Goal: Download file/media

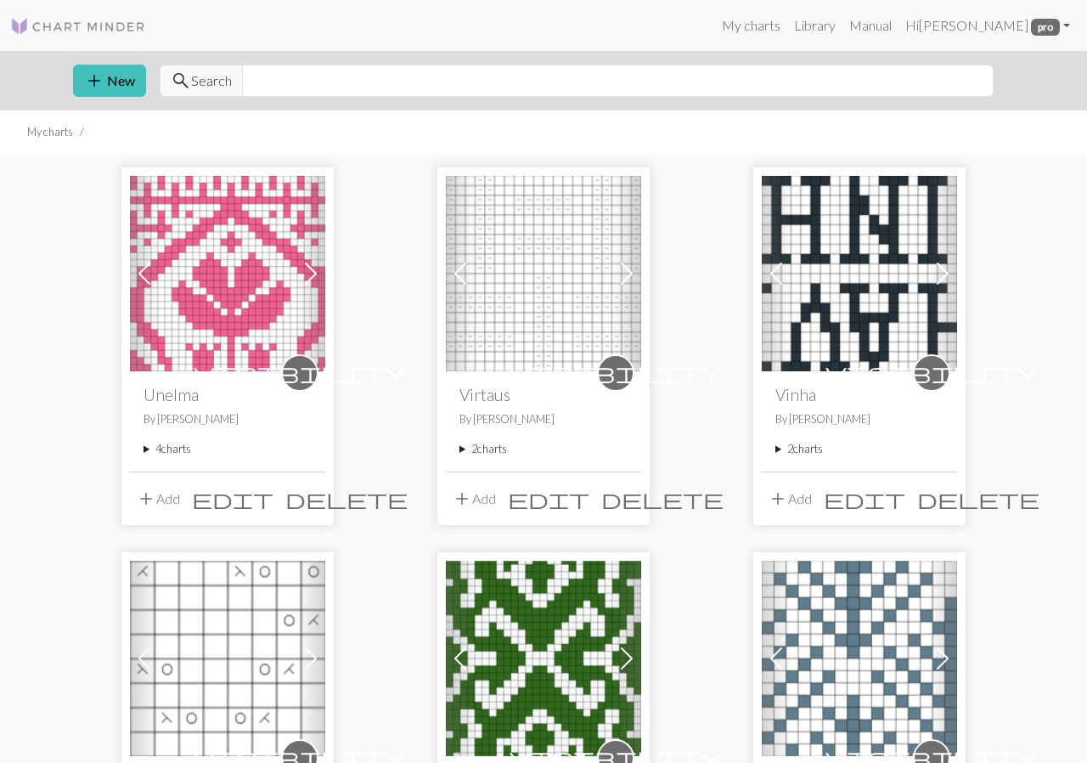
click at [159, 442] on summary "4 charts" at bounding box center [228, 449] width 168 height 16
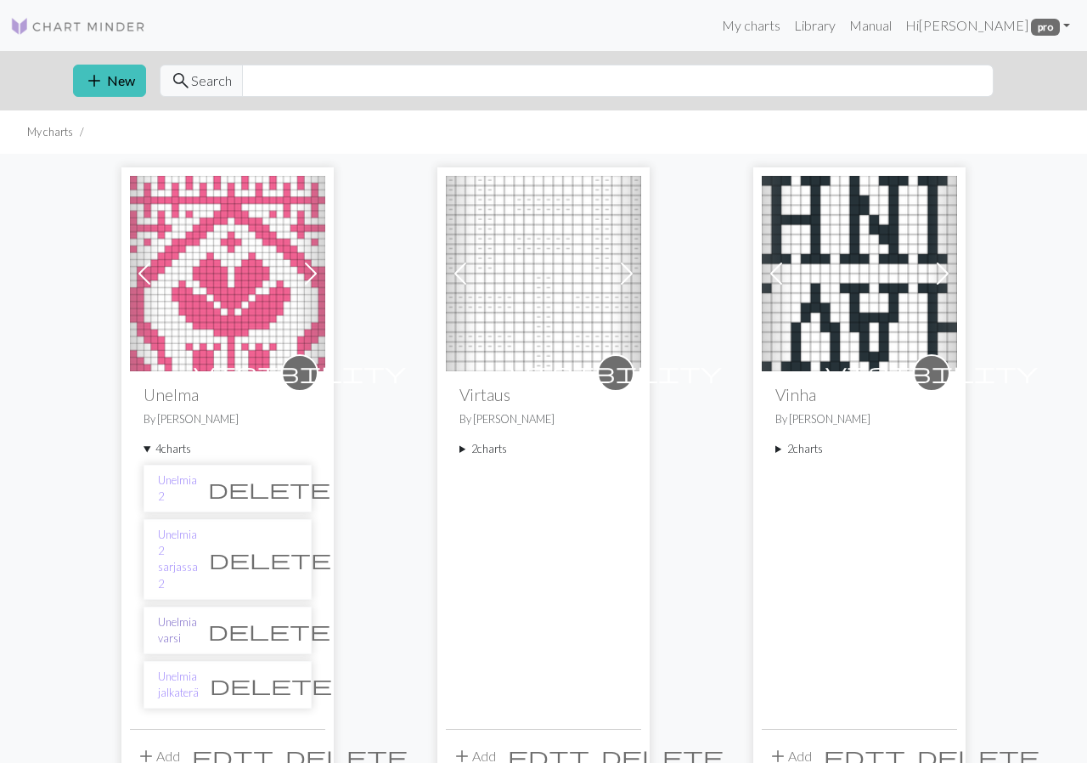
click at [197, 614] on link "Unelmia varsi" at bounding box center [177, 630] width 39 height 32
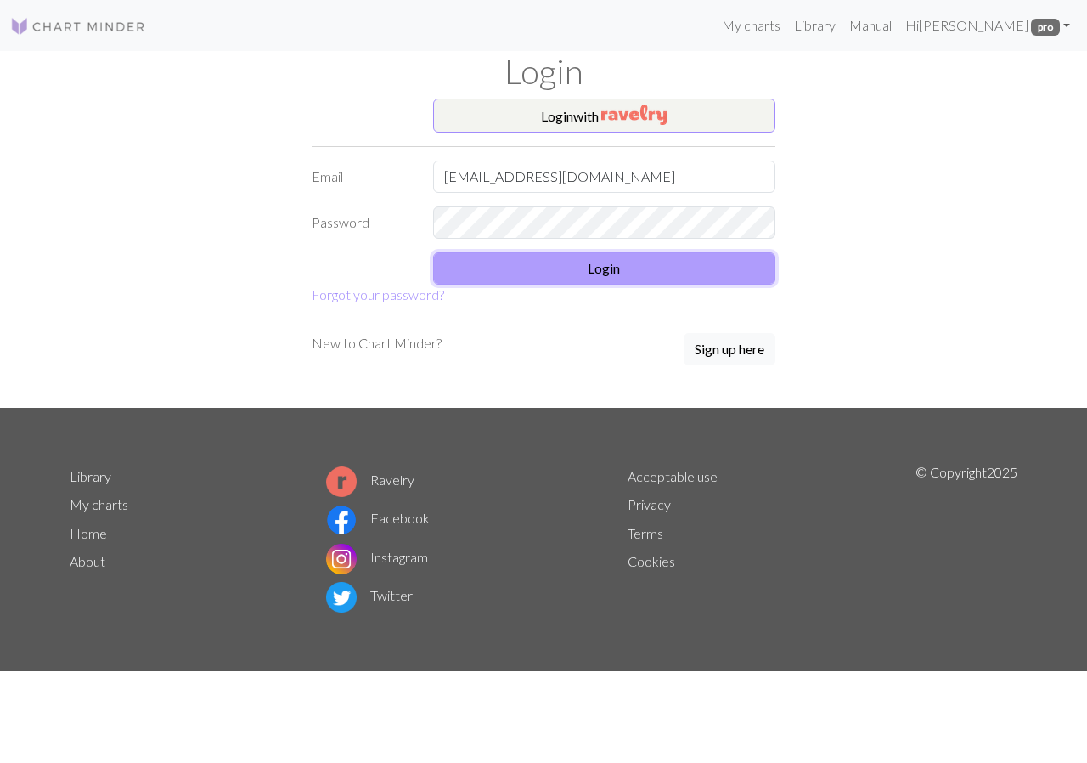
click at [600, 271] on button "Login" at bounding box center [604, 268] width 343 height 32
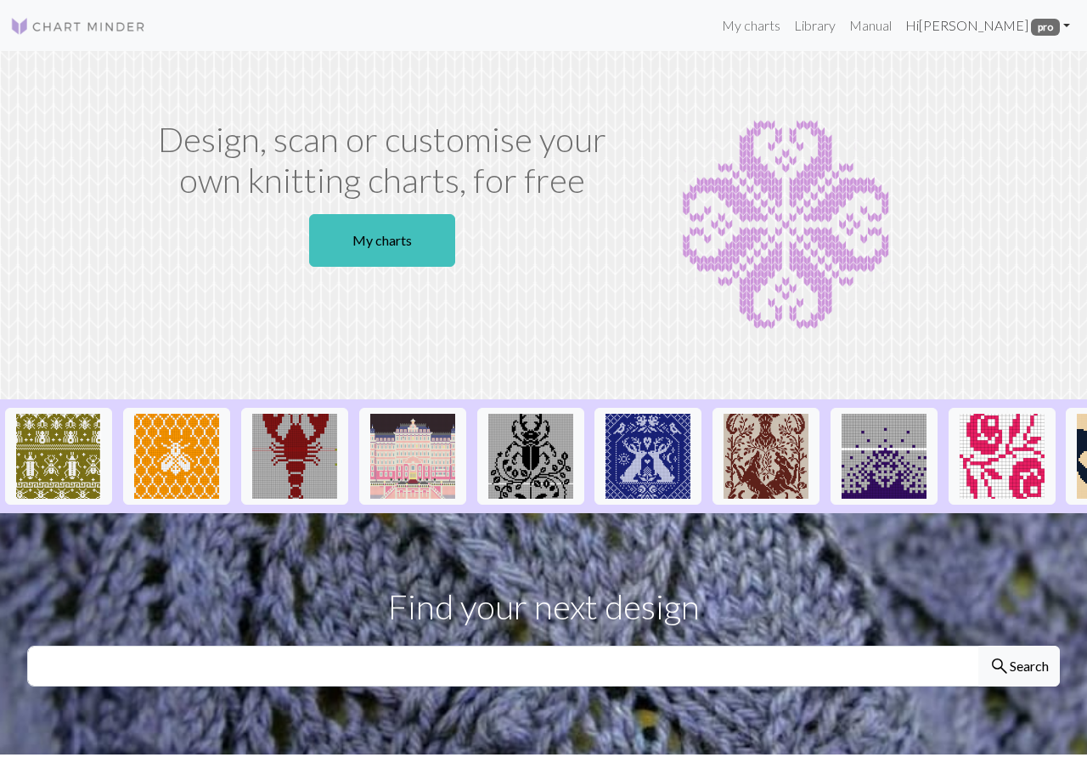
click at [978, 28] on link "Hi Tanja Nyholm pro" at bounding box center [987, 25] width 178 height 34
click at [875, 122] on img at bounding box center [785, 225] width 302 height 212
click at [357, 236] on link "My charts" at bounding box center [382, 240] width 146 height 53
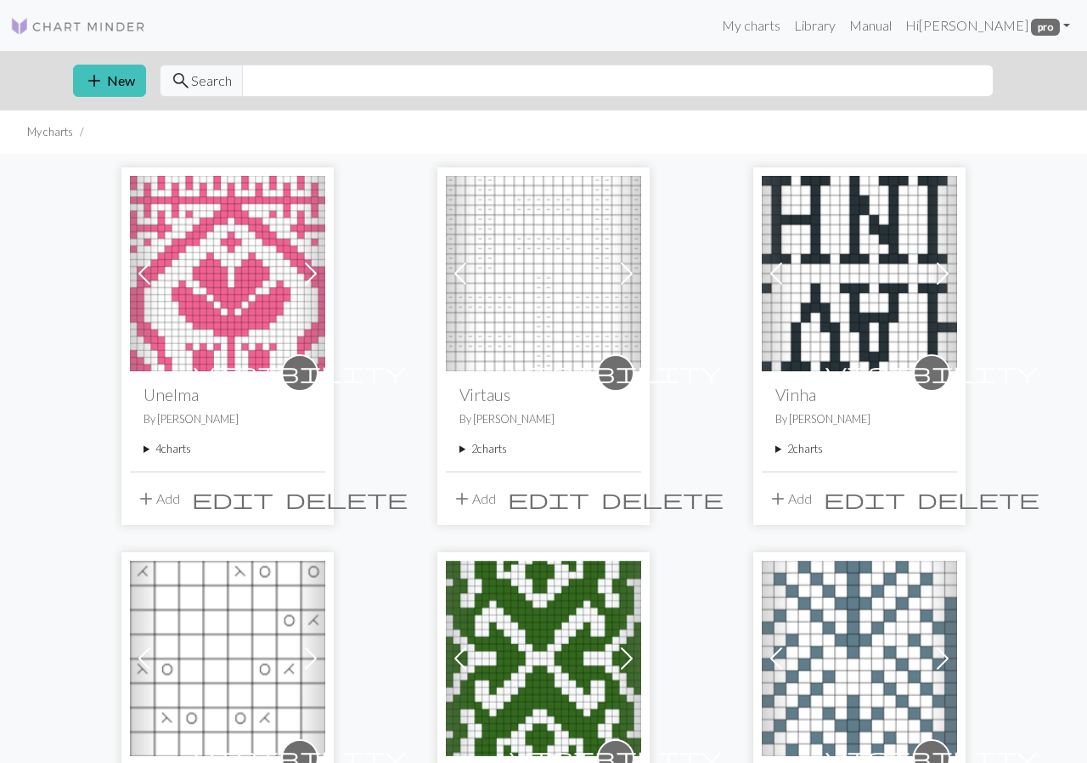
click at [179, 451] on summary "4 charts" at bounding box center [228, 449] width 168 height 16
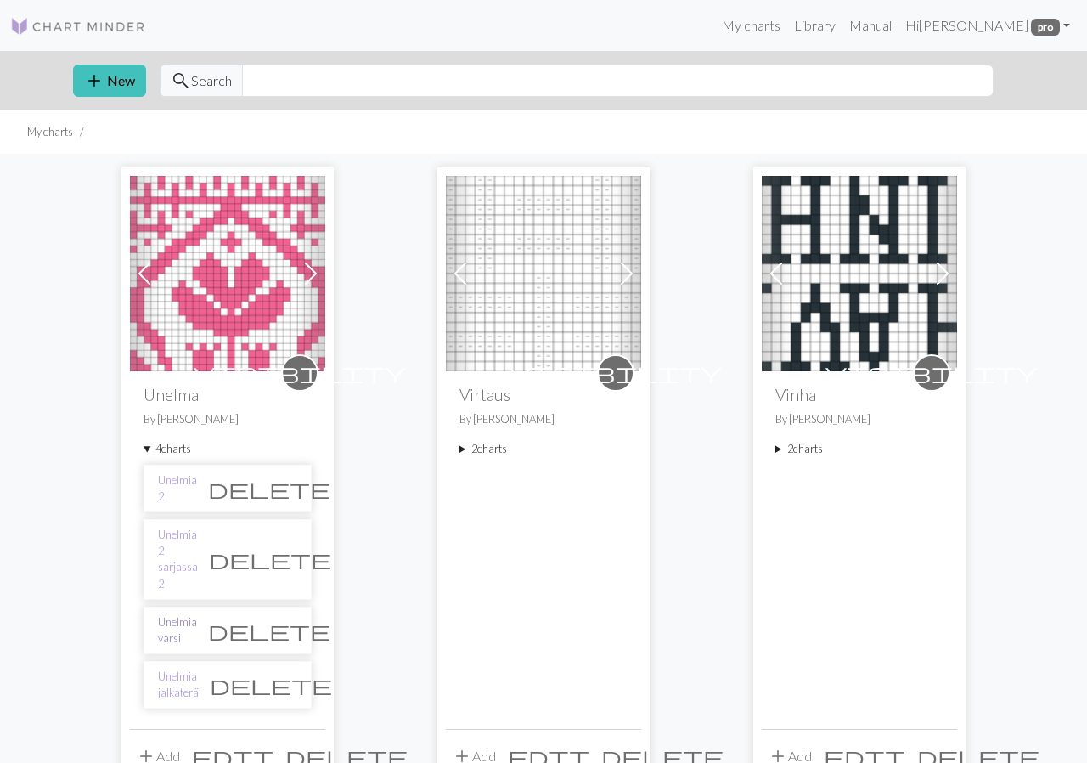
click at [197, 614] on link "Unelmia varsi" at bounding box center [177, 630] width 39 height 32
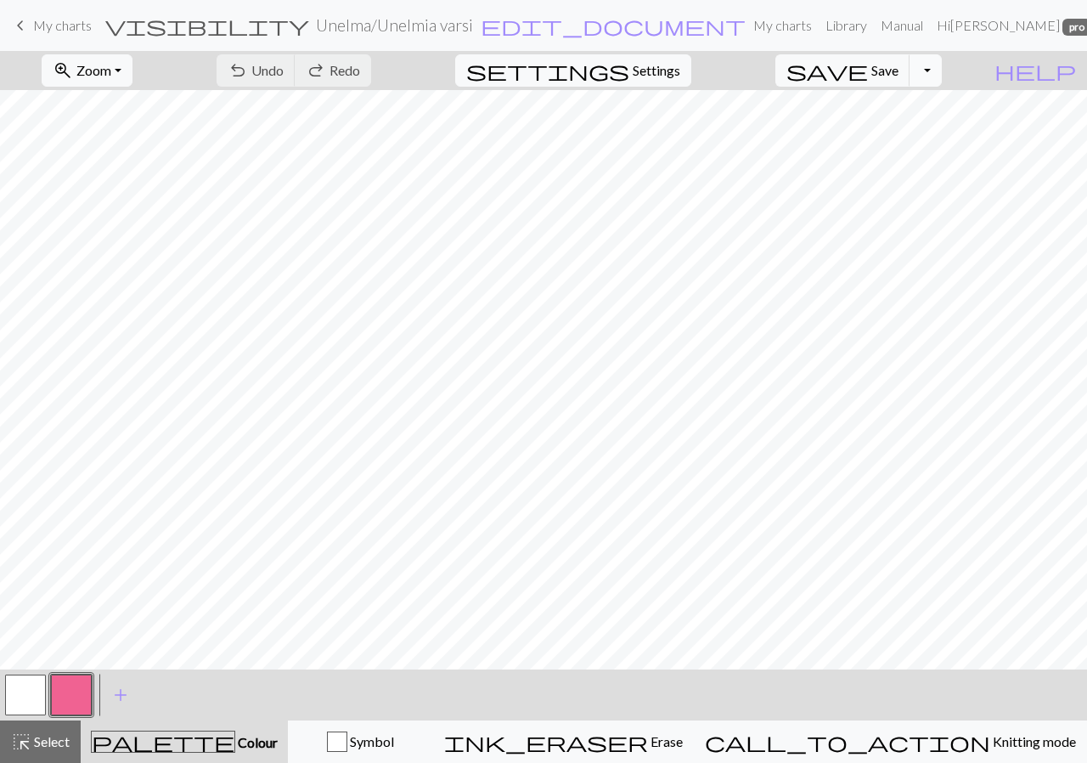
click at [942, 76] on button "Toggle Dropdown" at bounding box center [925, 70] width 32 height 32
click at [919, 141] on button "save_alt Download" at bounding box center [801, 134] width 280 height 27
click at [940, 68] on button "Toggle Dropdown" at bounding box center [925, 70] width 32 height 32
click at [896, 133] on button "save_alt Download" at bounding box center [801, 134] width 280 height 27
